Goal: Task Accomplishment & Management: Manage account settings

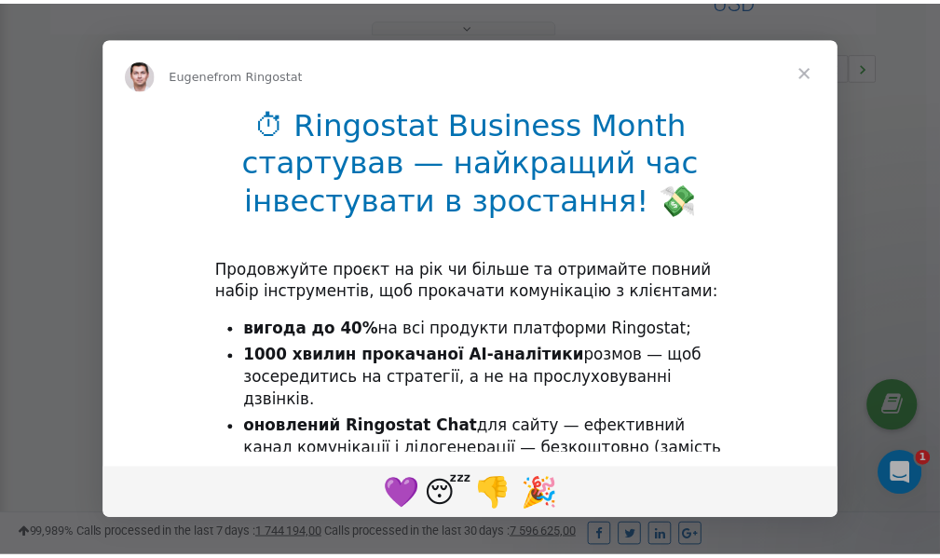
scroll to position [557, 0]
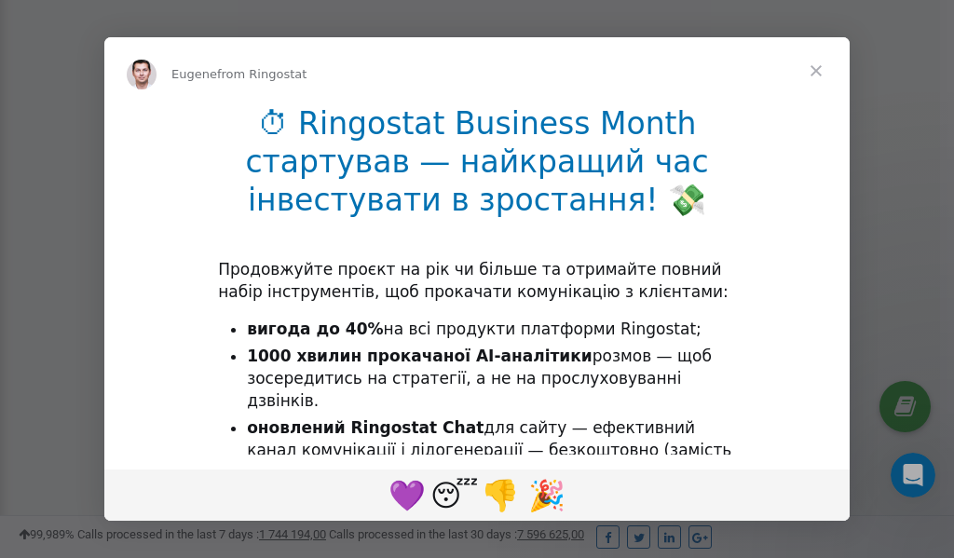
click at [817, 69] on span "Close" at bounding box center [815, 70] width 67 height 67
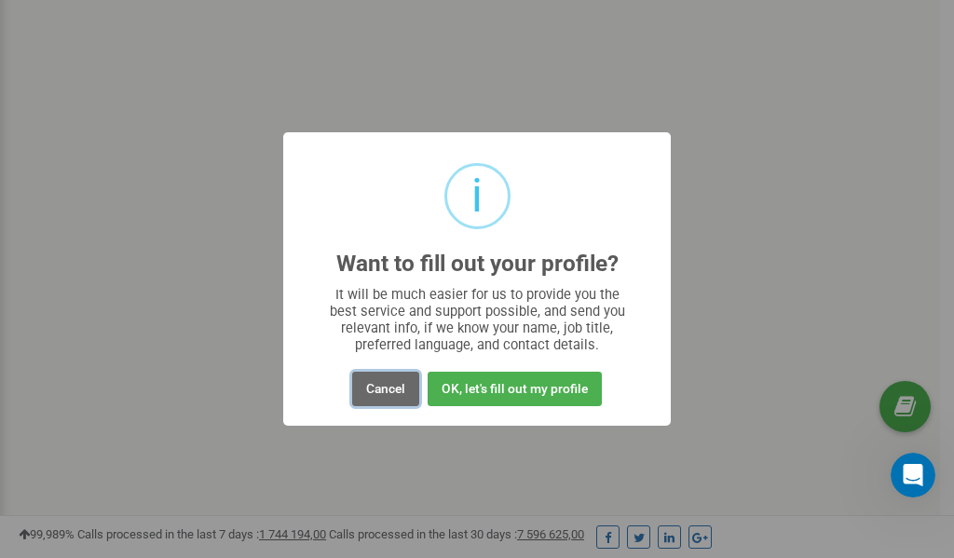
click at [390, 387] on button "Cancel" at bounding box center [385, 389] width 67 height 34
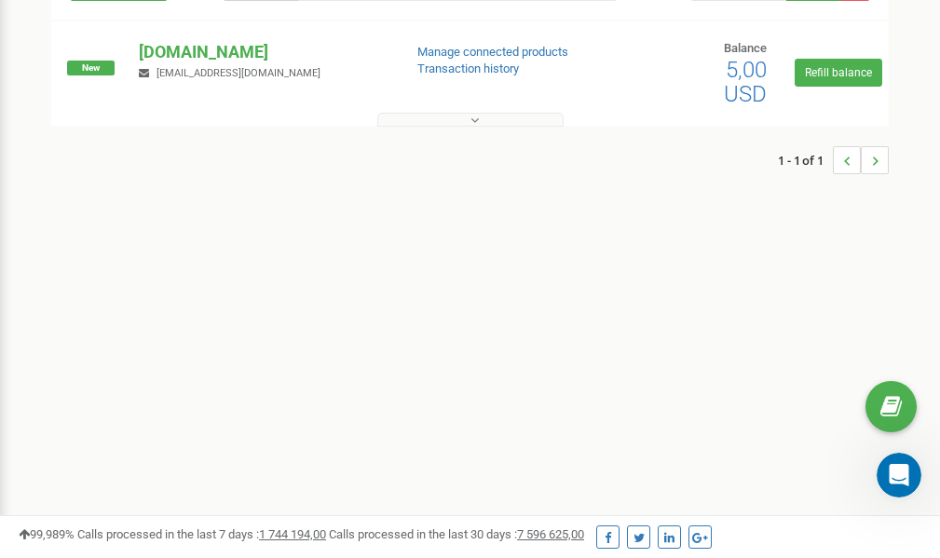
scroll to position [0, 0]
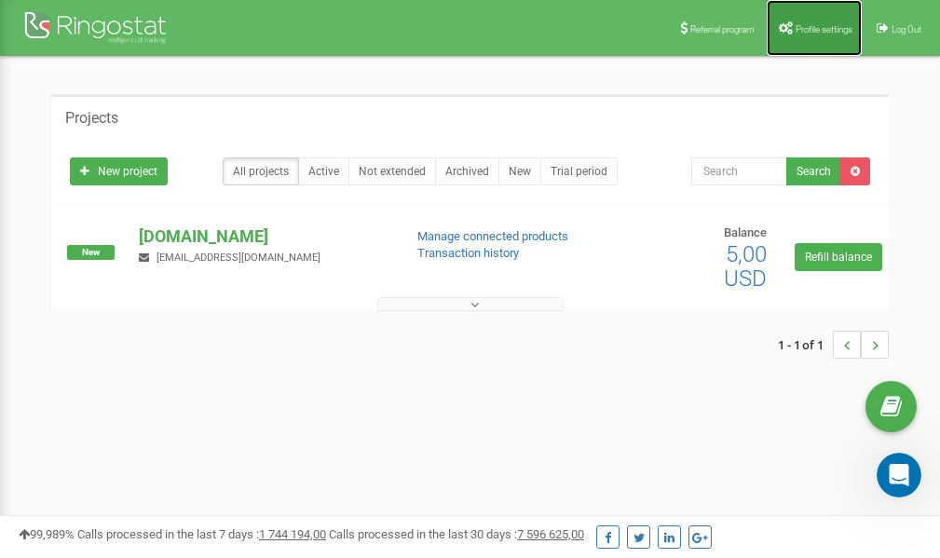
click at [815, 22] on link "Profile settings" at bounding box center [814, 28] width 95 height 56
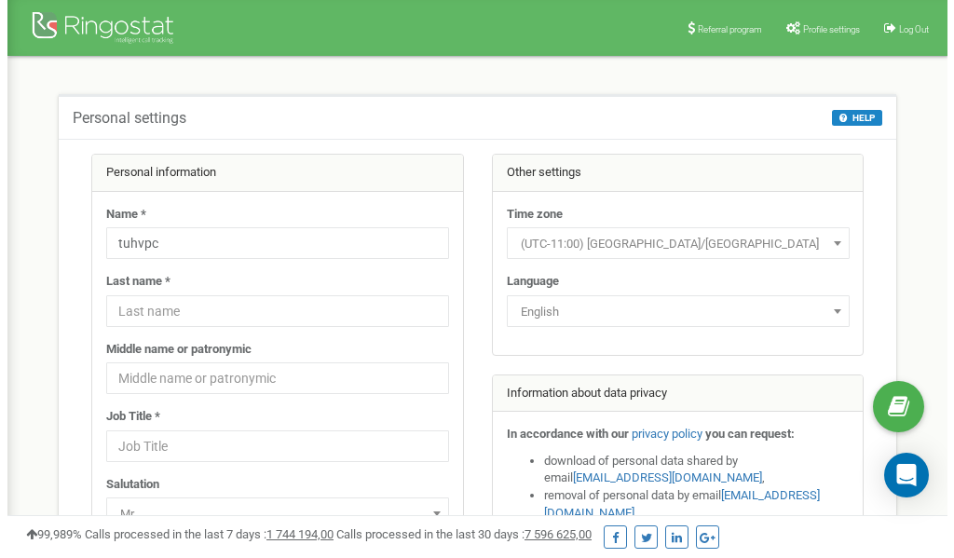
scroll to position [93, 0]
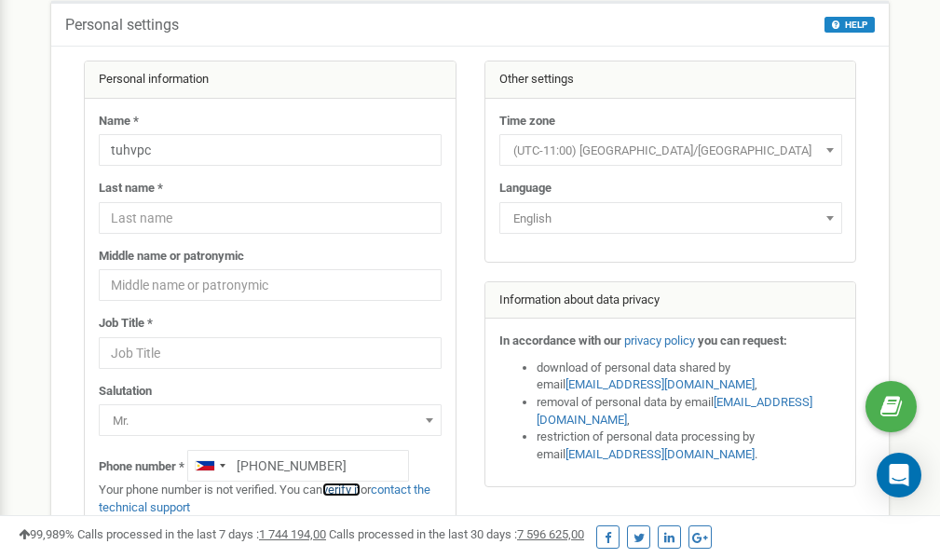
click at [348, 488] on link "verify it" at bounding box center [341, 489] width 38 height 14
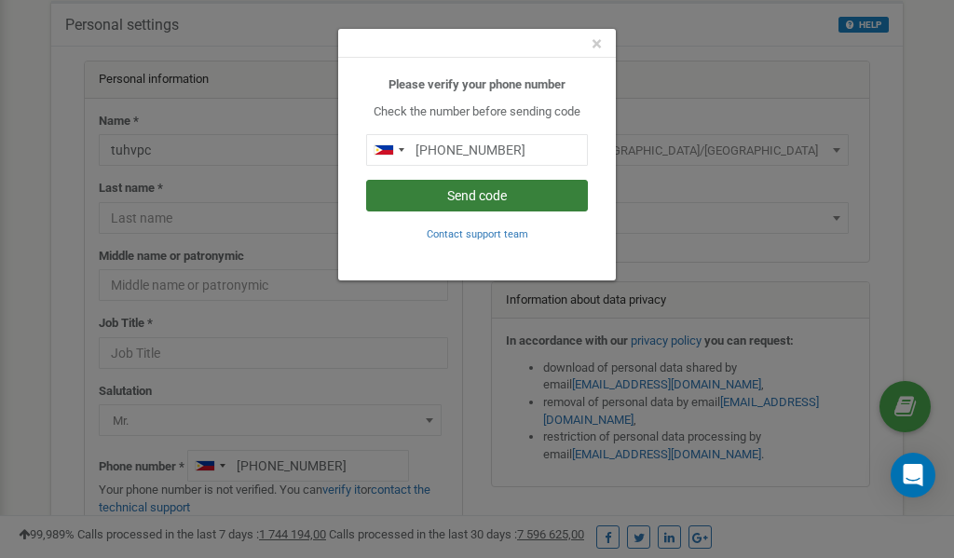
click at [476, 198] on button "Send code" at bounding box center [477, 196] width 222 height 32
